Goal: Check status

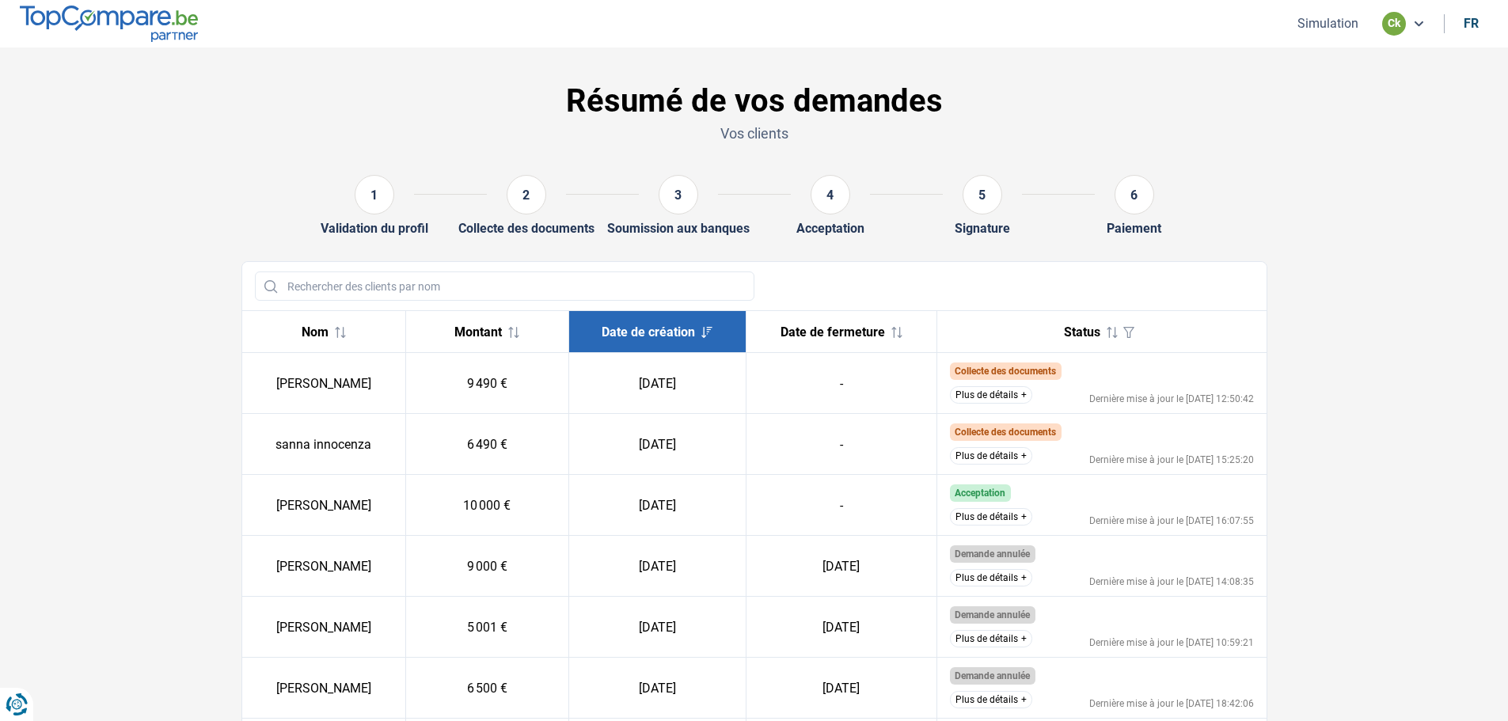
click at [1001, 515] on button "Plus de détails" at bounding box center [991, 516] width 82 height 17
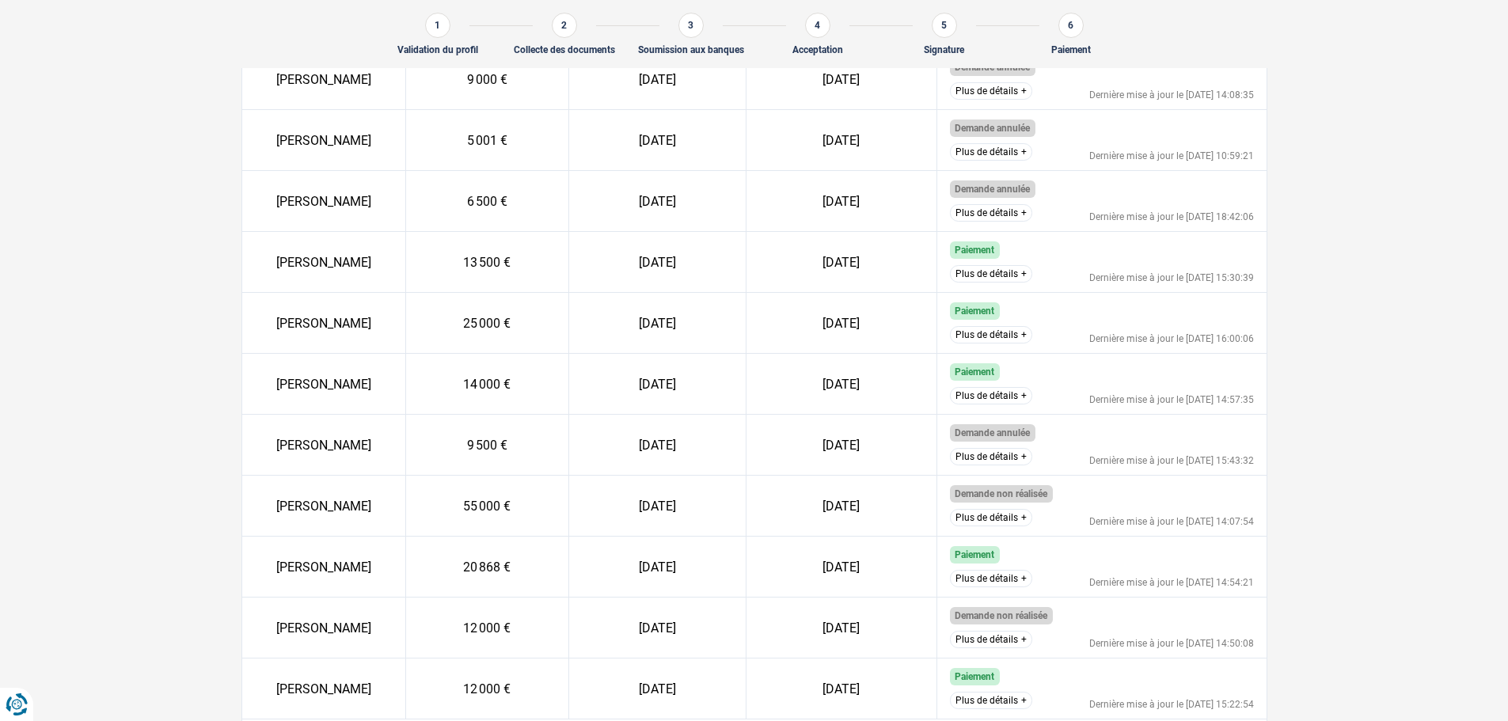
scroll to position [613, 0]
click at [1380, 438] on section "Résumé de vos demandes Vos clients 1 Validation du profil 2 Collecte des docume…" at bounding box center [754, 122] width 1508 height 1374
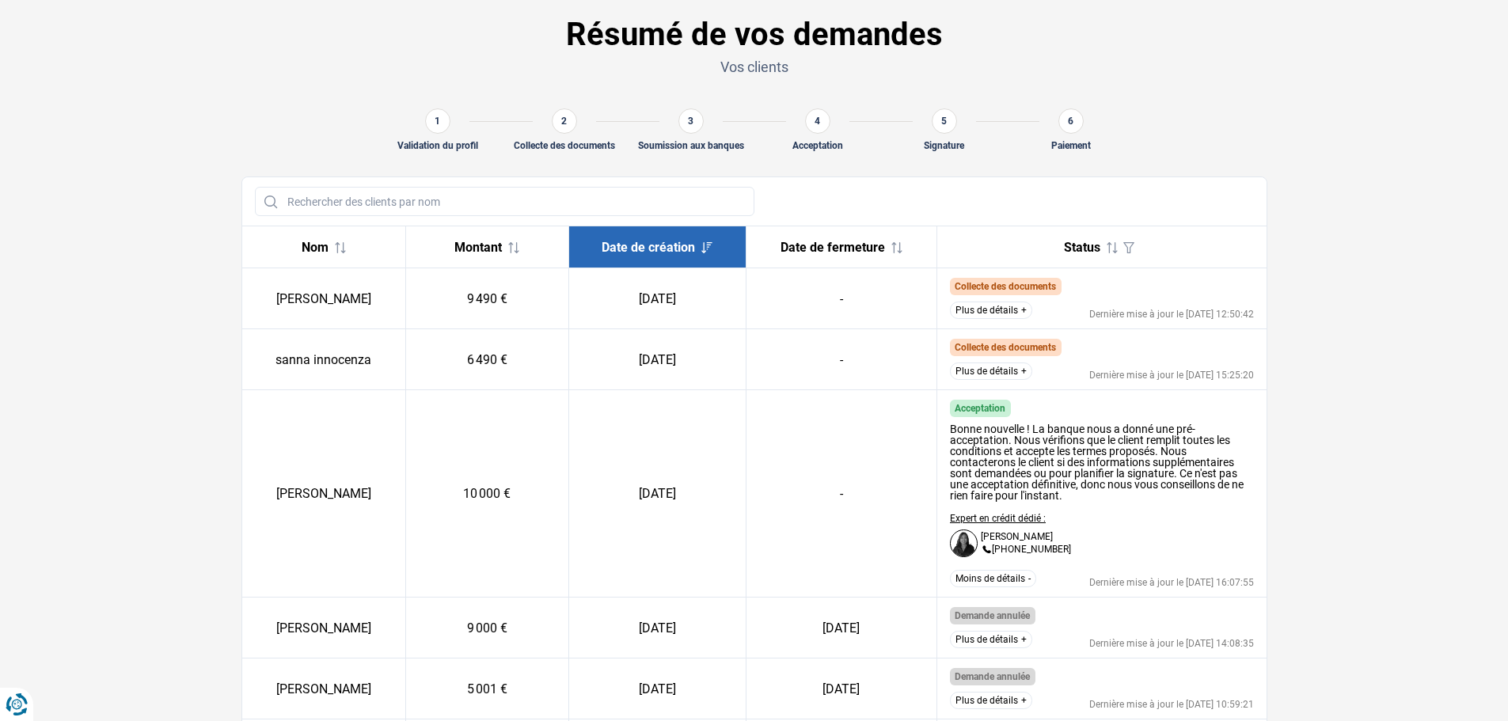
scroll to position [59, 0]
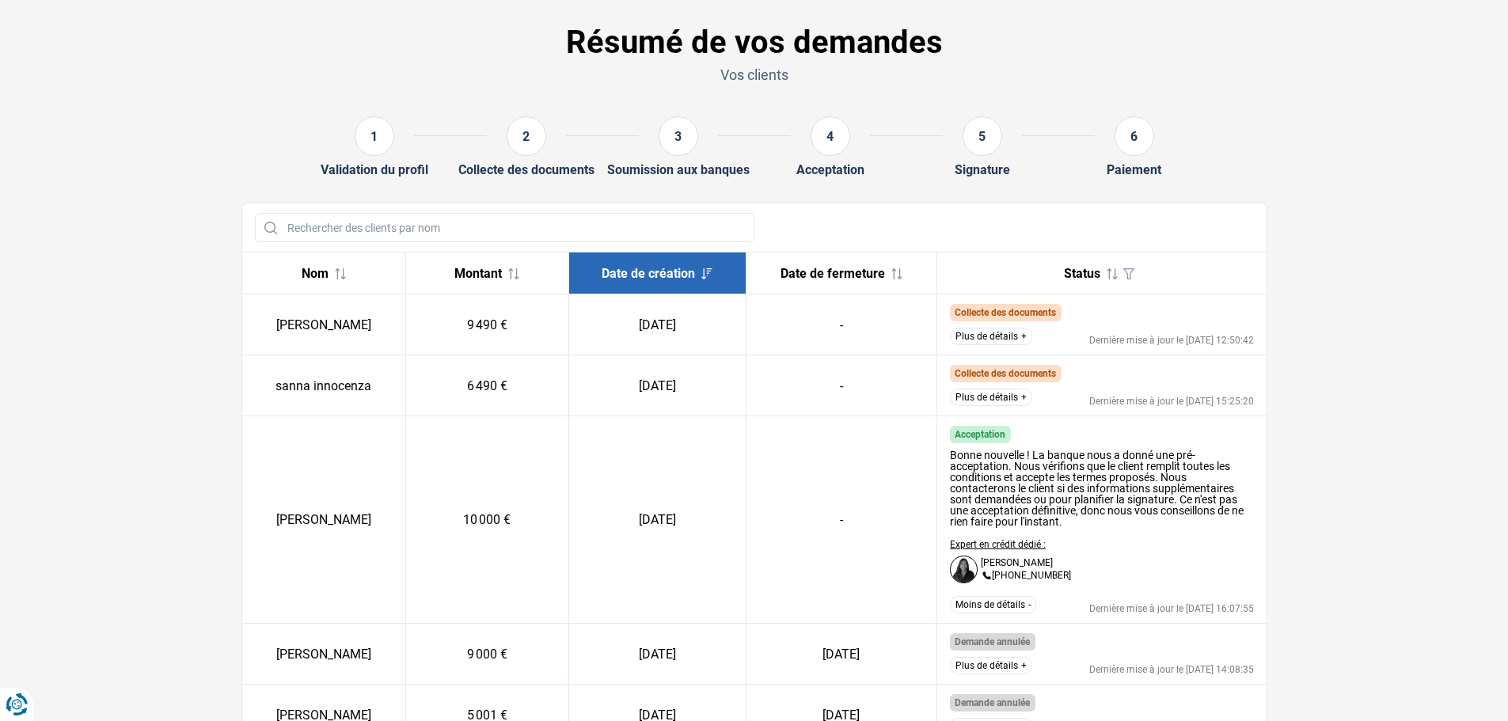
click at [1350, 398] on section "Résumé de vos demandes Vos clients 1 Validation du profil 2 Collecte des docume…" at bounding box center [754, 685] width 1508 height 1393
click at [970, 334] on button "Plus de détails" at bounding box center [991, 336] width 82 height 17
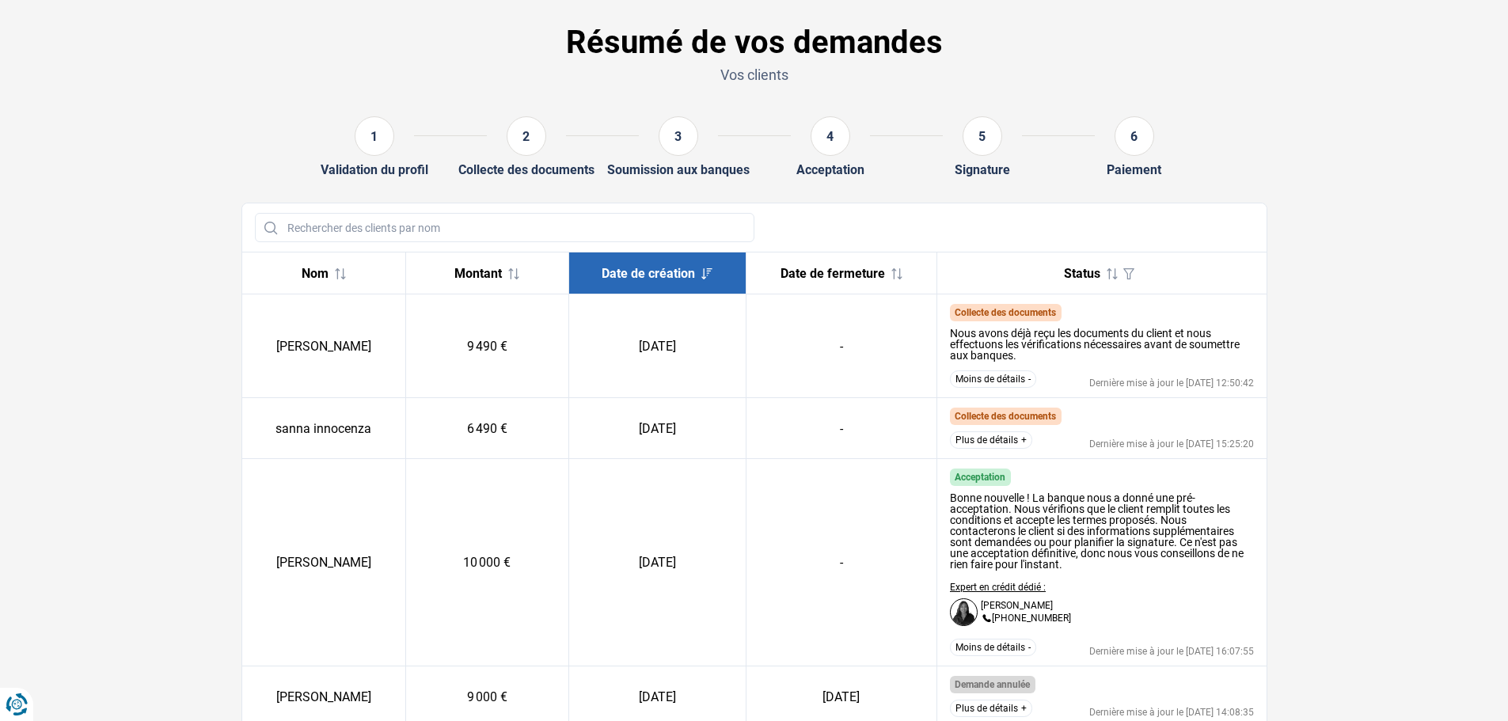
click at [1400, 574] on section "Résumé de vos demandes Vos clients 1 Validation du profil 2 Collecte des docume…" at bounding box center [754, 706] width 1508 height 1435
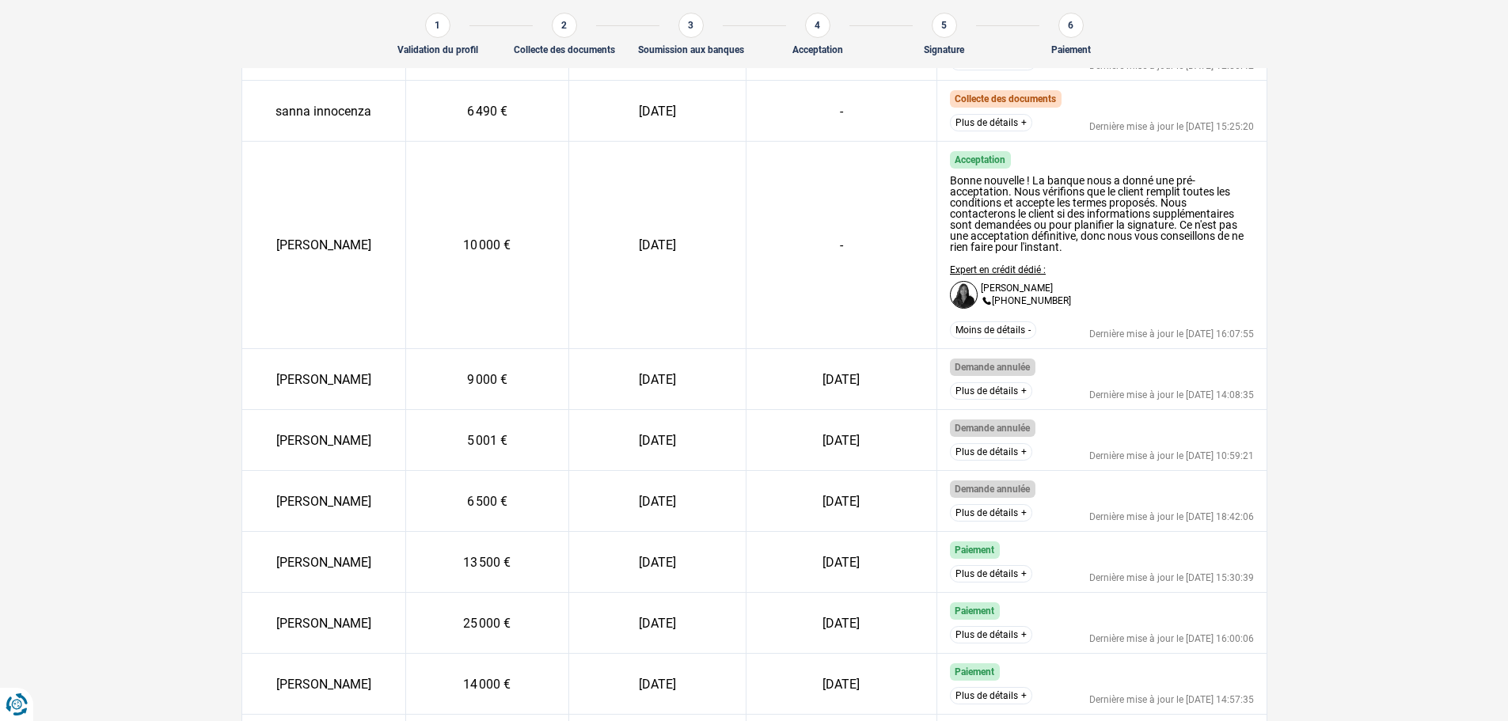
scroll to position [0, 0]
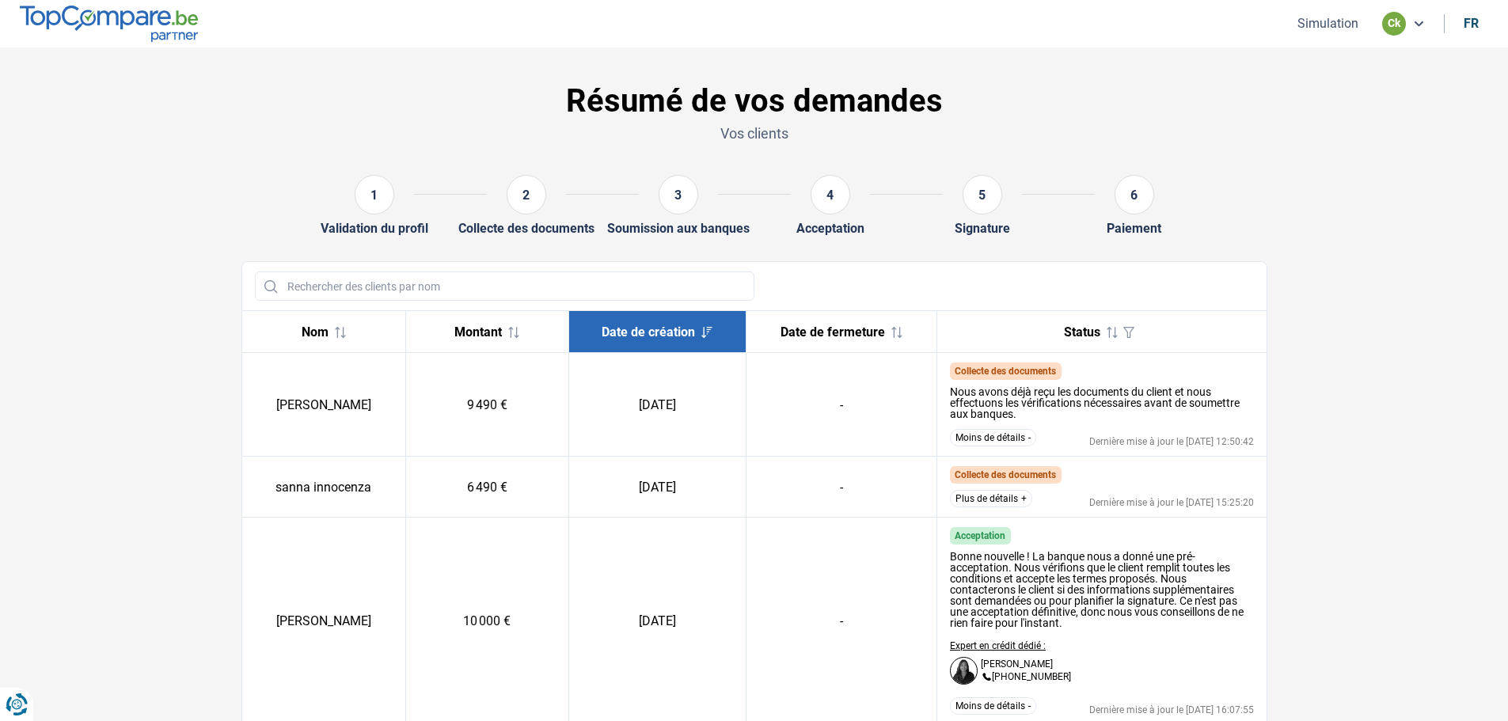
click at [1178, 101] on h1 "Résumé de vos demandes" at bounding box center [754, 101] width 1026 height 38
drag, startPoint x: 1123, startPoint y: 60, endPoint x: 1086, endPoint y: 27, distance: 49.9
drag, startPoint x: 1050, startPoint y: 10, endPoint x: 1051, endPoint y: 21, distance: 11.2
click at [1054, 21] on nav "Simulation ck fr" at bounding box center [754, 24] width 1508 height 48
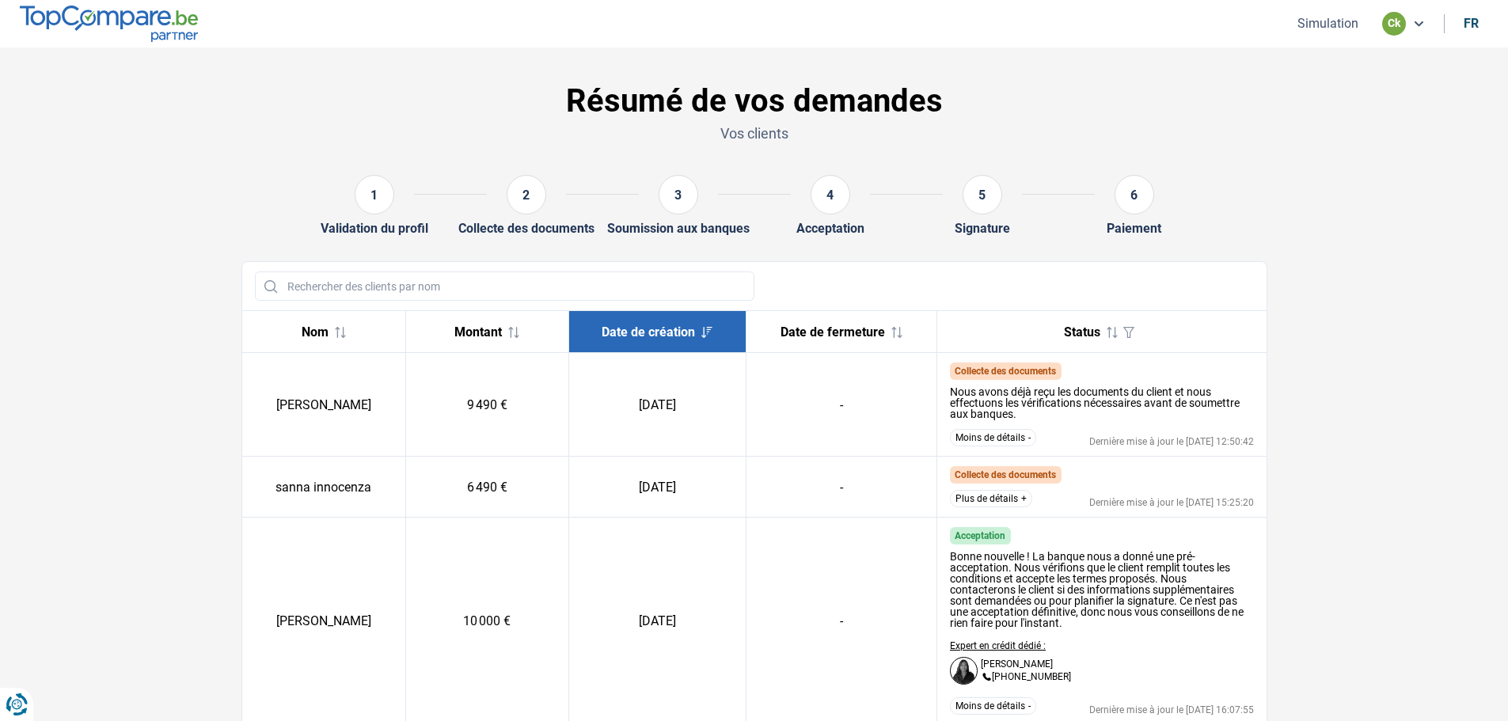
click at [1051, 21] on nav "Simulation ck fr" at bounding box center [754, 24] width 1508 height 48
